Goal: Task Accomplishment & Management: Manage account settings

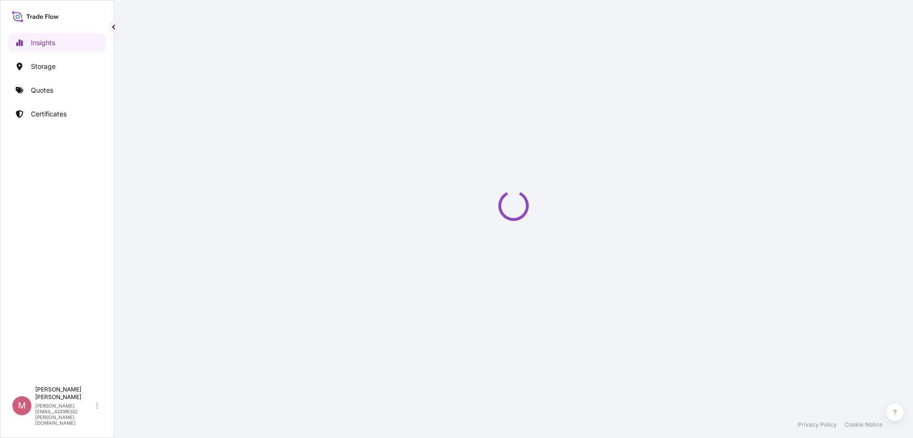
select select "2025"
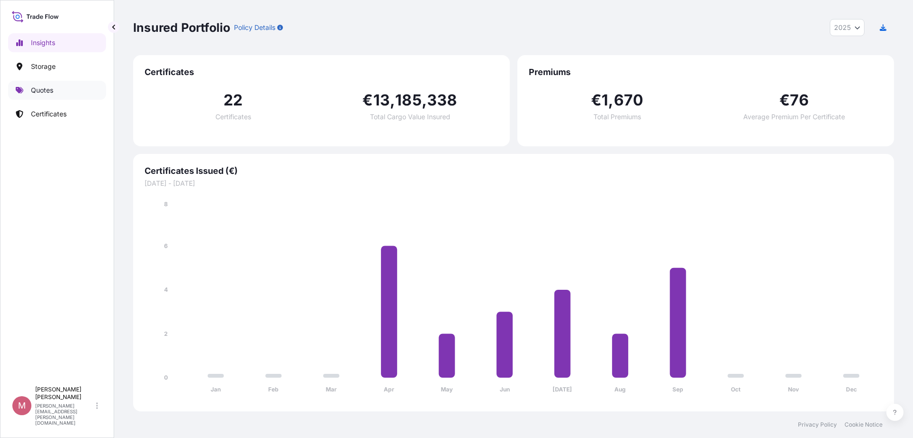
click at [37, 91] on p "Quotes" at bounding box center [42, 91] width 22 height 10
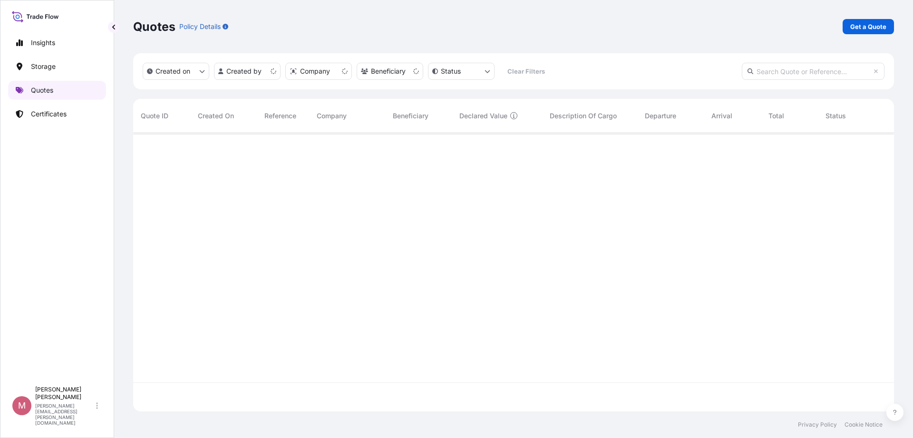
scroll to position [275, 752]
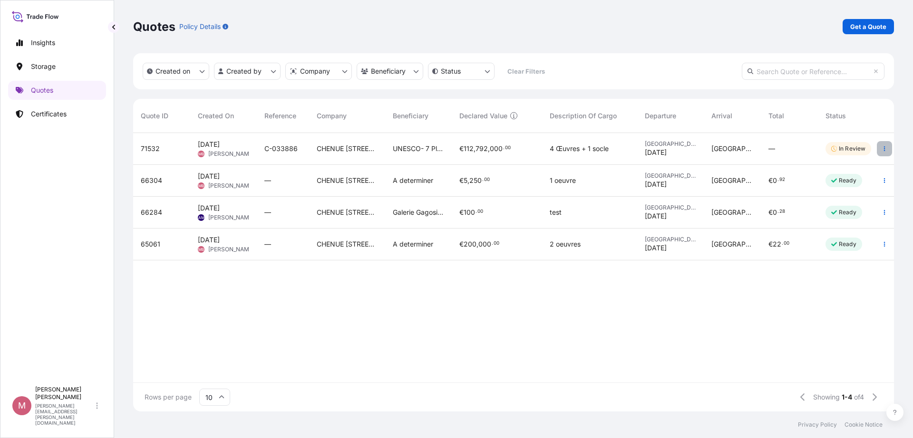
click at [888, 148] on button "button" at bounding box center [884, 148] width 15 height 15
click at [850, 148] on p "Edit quote" at bounding box center [837, 151] width 32 height 10
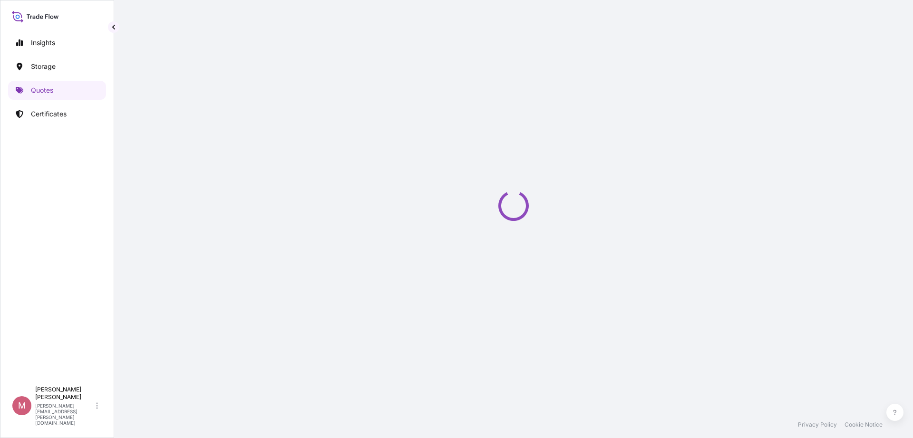
select select "Land / Air"
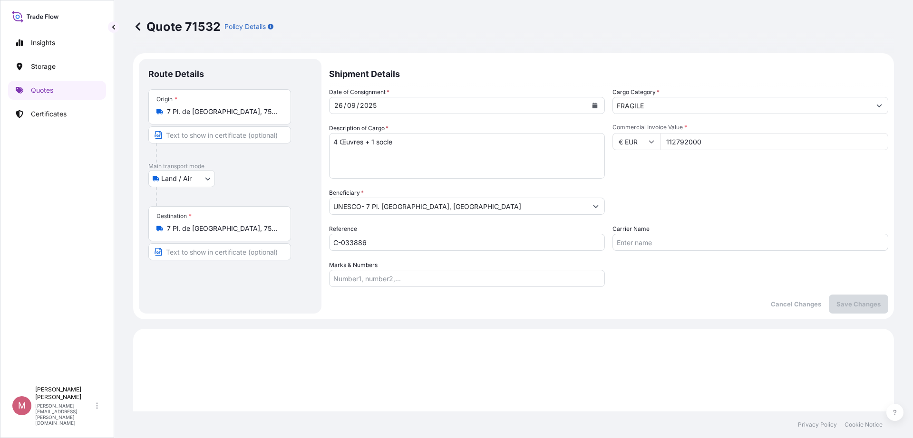
click at [138, 27] on icon at bounding box center [138, 27] width 10 height 10
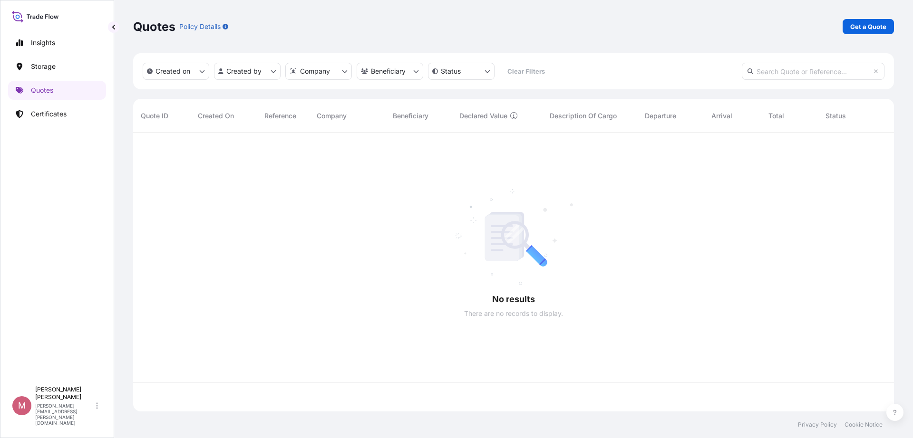
scroll to position [275, 752]
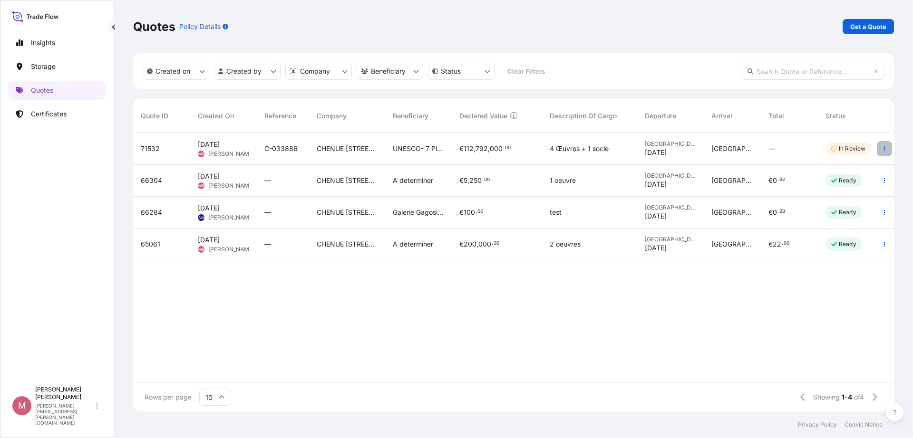
click at [882, 145] on button "button" at bounding box center [884, 148] width 15 height 15
click at [832, 154] on p "Edit quote" at bounding box center [837, 151] width 32 height 10
select select "Land / Air"
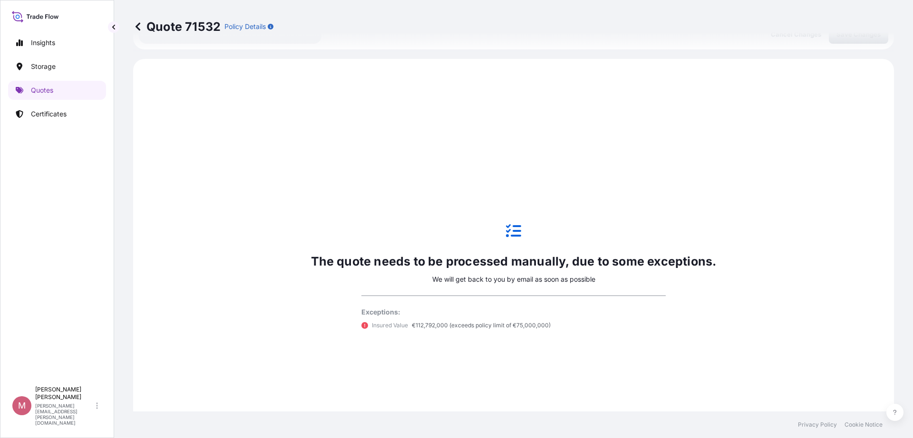
scroll to position [297, 0]
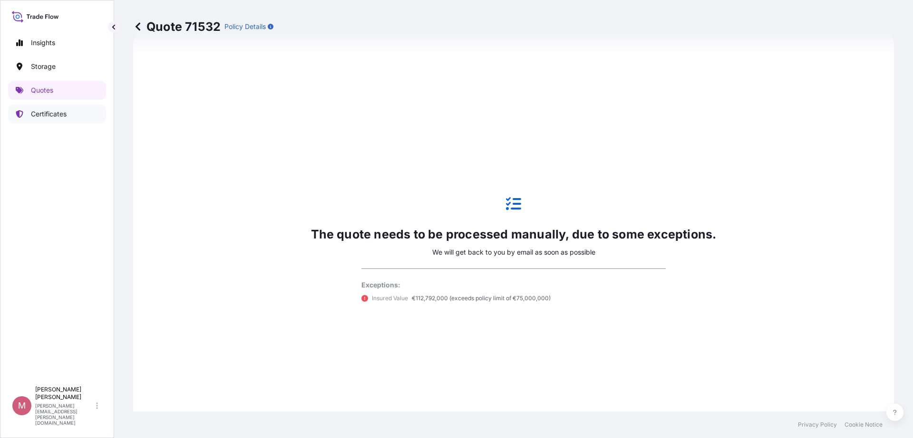
click at [53, 113] on p "Certificates" at bounding box center [49, 114] width 36 height 10
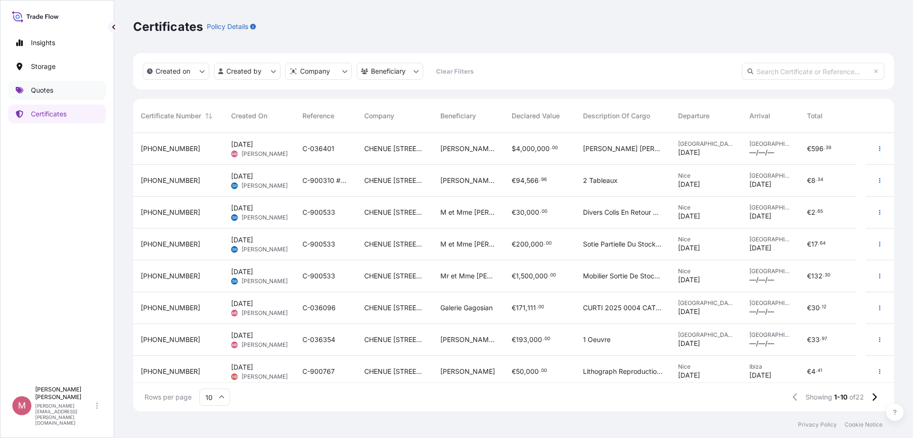
click at [39, 89] on p "Quotes" at bounding box center [42, 91] width 22 height 10
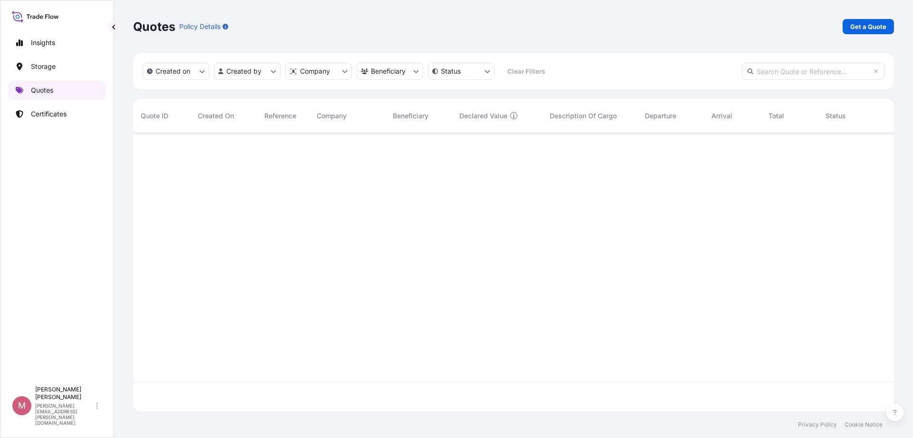
scroll to position [275, 752]
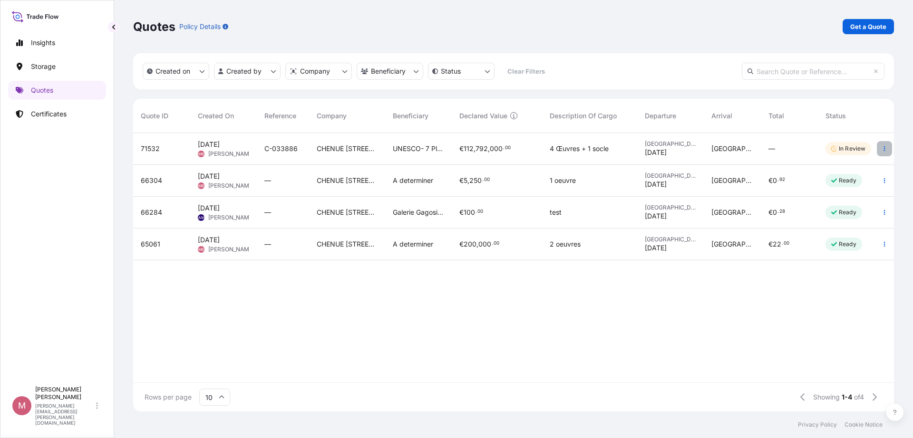
click at [887, 150] on icon "button" at bounding box center [884, 149] width 6 height 6
click at [863, 155] on link "Edit quote" at bounding box center [841, 150] width 74 height 15
select select "Land / Air"
